Goal: Task Accomplishment & Management: Manage account settings

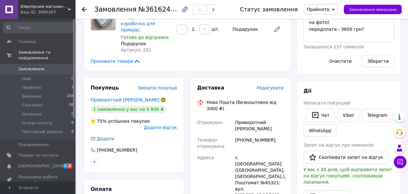
scroll to position [63, 0]
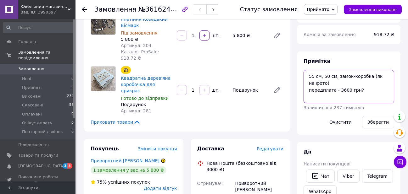
click at [364, 86] on textarea "55 см, 50 см, замок-коробка (як на фото) передплата - 3600 грн?" at bounding box center [348, 86] width 91 height 33
click at [362, 90] on textarea "55 см, 50 см, замок-коробка (як на фото) передплата - 3600 грн?" at bounding box center [348, 86] width 91 height 33
type textarea "55 см, 50 см, замок-коробка (як на фото) передплата - 3600 грн+ 135 грн"
click at [378, 125] on button "Зберегти" at bounding box center [378, 122] width 32 height 13
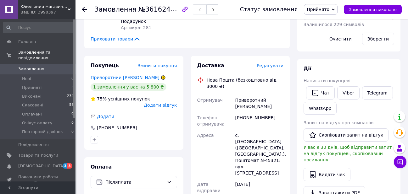
scroll to position [157, 0]
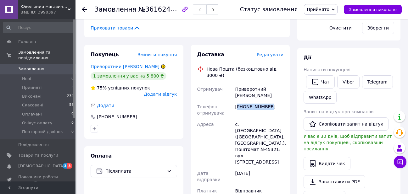
drag, startPoint x: 267, startPoint y: 82, endPoint x: 238, endPoint y: 83, distance: 28.3
click at [238, 101] on div "[PHONE_NUMBER]" at bounding box center [259, 110] width 51 height 18
copy div "380996723705"
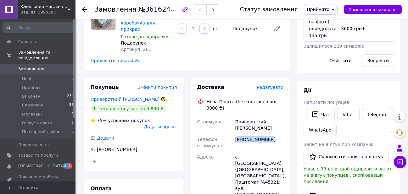
scroll to position [94, 0]
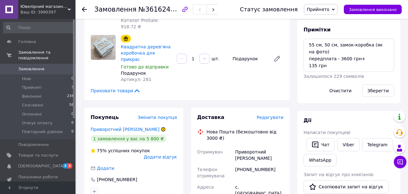
click at [162, 12] on span "№361624404" at bounding box center [160, 9] width 45 height 8
copy span "361624404"
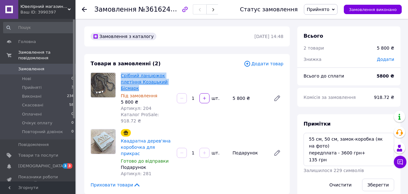
drag, startPoint x: 119, startPoint y: 74, endPoint x: 135, endPoint y: 88, distance: 20.8
click at [135, 88] on div "Срібний ланцюжок плетіння Козацький Бісмарк Під замовлення 5 800 ₴ Артикул: 204…" at bounding box center [146, 98] width 56 height 54
copy link "Срібний ланцюжок плетіння Козацький Бісмарк"
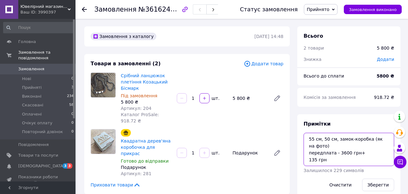
click at [310, 138] on textarea "55 см, 50 см, замок-коробка (як на фото) передплата - 3600 грн+ 135 грн" at bounding box center [348, 149] width 91 height 33
click at [310, 139] on textarea "55 см, 50 см, замок-коробка (як на фото) передплата - 3600 грн+ 135 грн" at bounding box center [348, 149] width 91 height 33
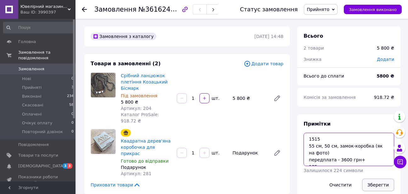
type textarea "1515 55 см, 50 см, замок-коробка (як на фото) передплата - 3600 грн+ 135 грн"
click at [379, 187] on button "Зберегти" at bounding box center [378, 185] width 32 height 13
drag, startPoint x: 28, startPoint y: 64, endPoint x: 30, endPoint y: 74, distance: 9.5
click at [29, 66] on span "Замовлення" at bounding box center [31, 69] width 26 height 6
